Goal: Information Seeking & Learning: Learn about a topic

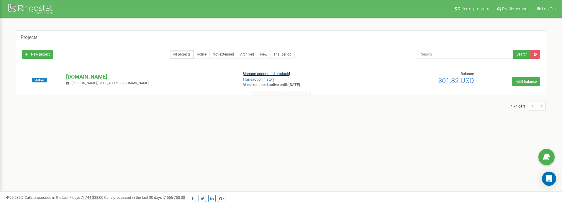
click at [256, 73] on link "Manage connected products" at bounding box center [267, 73] width 48 height 4
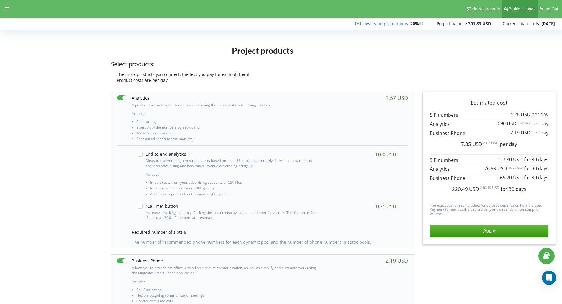
click at [518, 7] on span "Profile settings" at bounding box center [521, 8] width 27 height 5
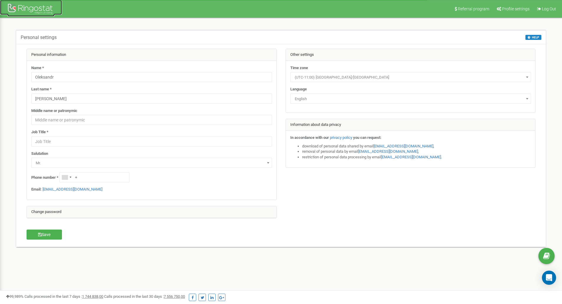
click at [27, 7] on div at bounding box center [30, 9] width 47 height 14
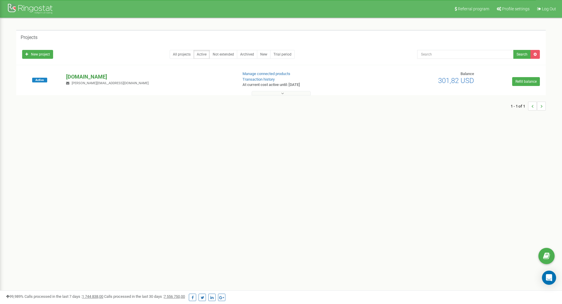
click at [100, 77] on p "[DOMAIN_NAME]" at bounding box center [149, 77] width 167 height 8
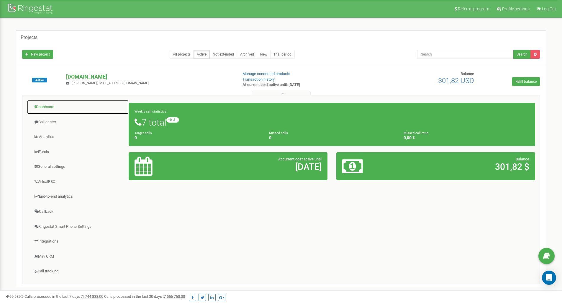
click at [44, 108] on link "Dashboard" at bounding box center [78, 107] width 102 height 14
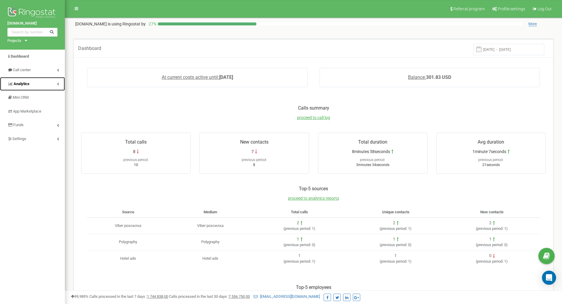
click at [15, 83] on span "Analytics" at bounding box center [22, 83] width 16 height 4
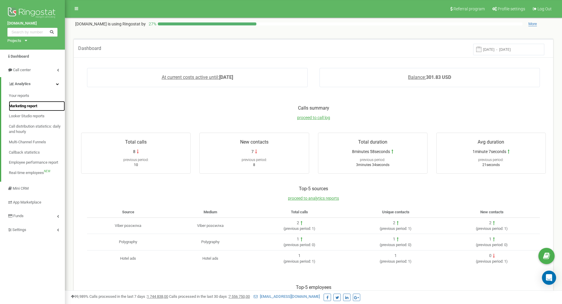
click at [26, 105] on span "Marketing report" at bounding box center [23, 106] width 28 height 6
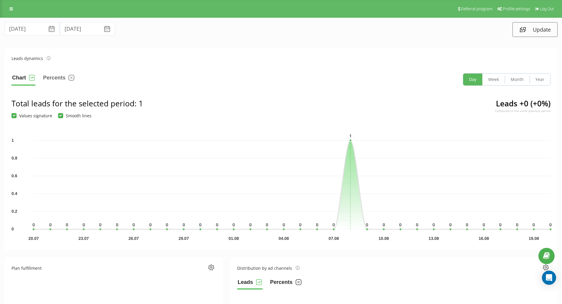
click at [275, 279] on button "Percents" at bounding box center [286, 283] width 32 height 12
click at [243, 282] on button "Leads" at bounding box center [249, 283] width 25 height 12
